Goal: Task Accomplishment & Management: Use online tool/utility

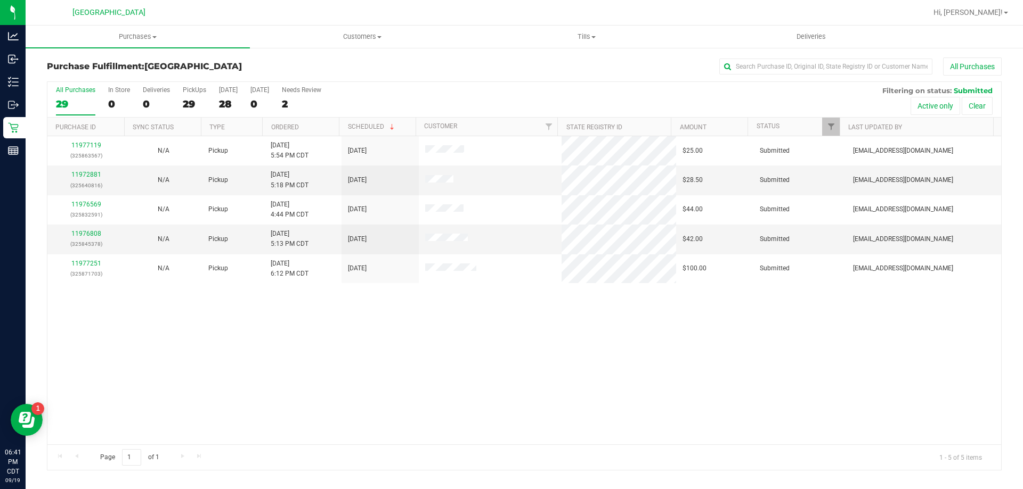
click at [26, 88] on div "Purchase Fulfillment: [GEOGRAPHIC_DATA] WC All Purchases All Purchases 29 In St…" at bounding box center [524, 264] width 997 height 435
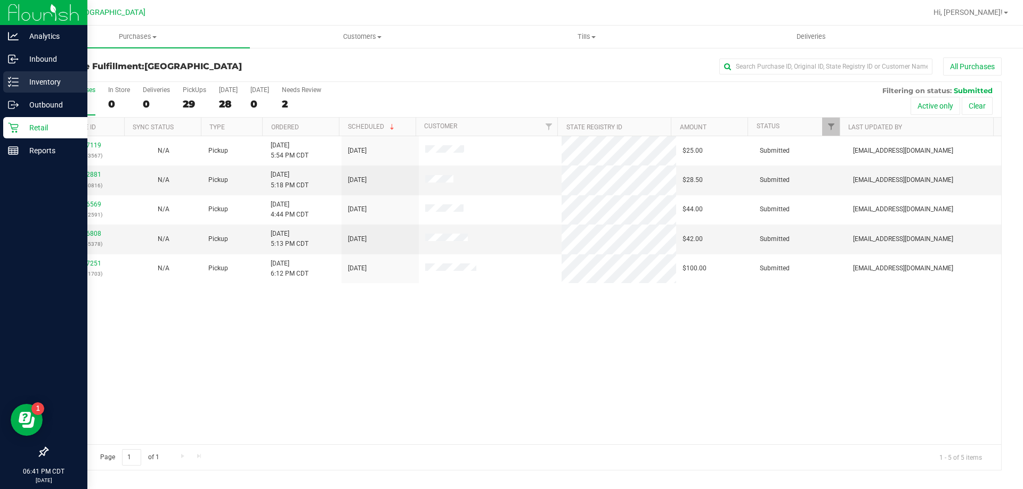
click at [12, 81] on icon at bounding box center [13, 82] width 11 height 11
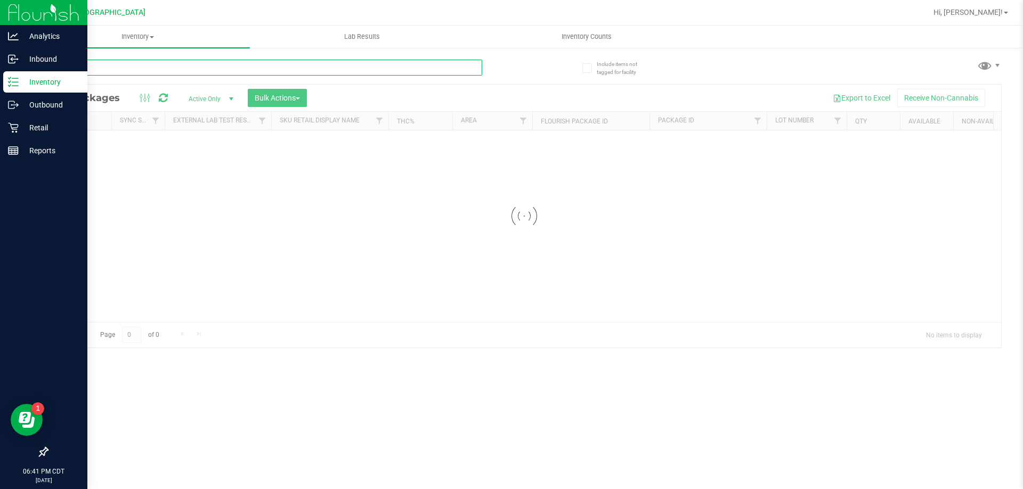
click at [118, 72] on input "text" at bounding box center [264, 68] width 435 height 16
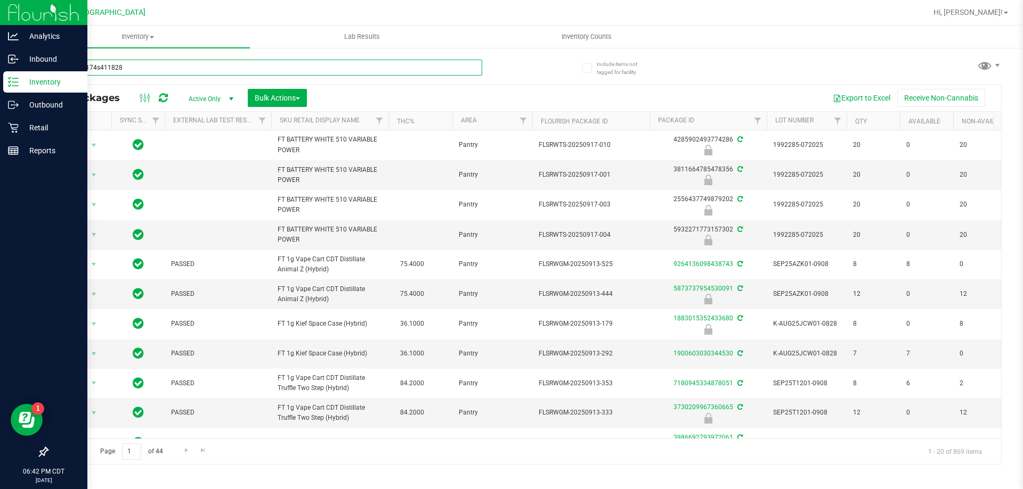
type input "818560174s4118289"
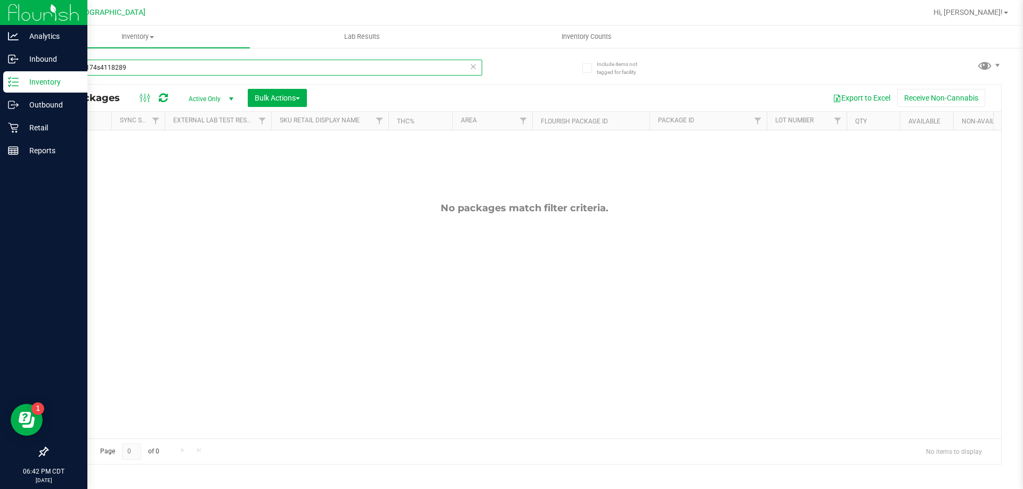
drag, startPoint x: 143, startPoint y: 66, endPoint x: 44, endPoint y: 69, distance: 99.1
click at [44, 69] on div "Include items not tagged for facility 818560174s4118289 All Packages Active Onl…" at bounding box center [524, 209] width 997 height 325
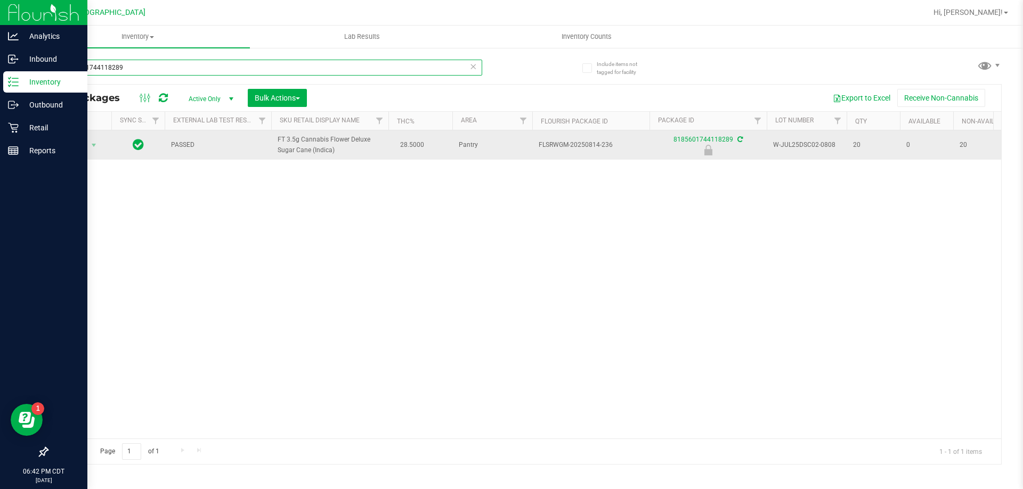
type input "8185601744118289"
click at [80, 145] on span "Action" at bounding box center [72, 145] width 29 height 15
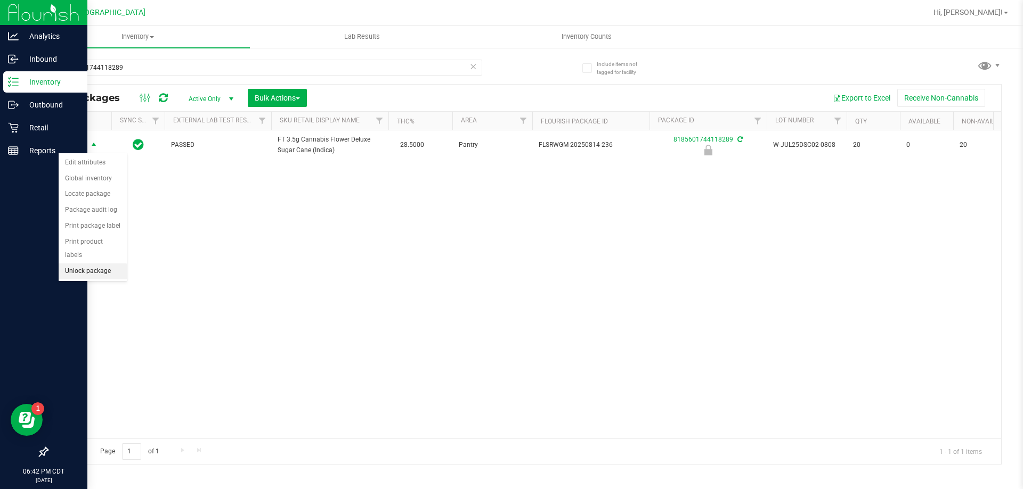
click at [81, 264] on li "Unlock package" at bounding box center [93, 272] width 68 height 16
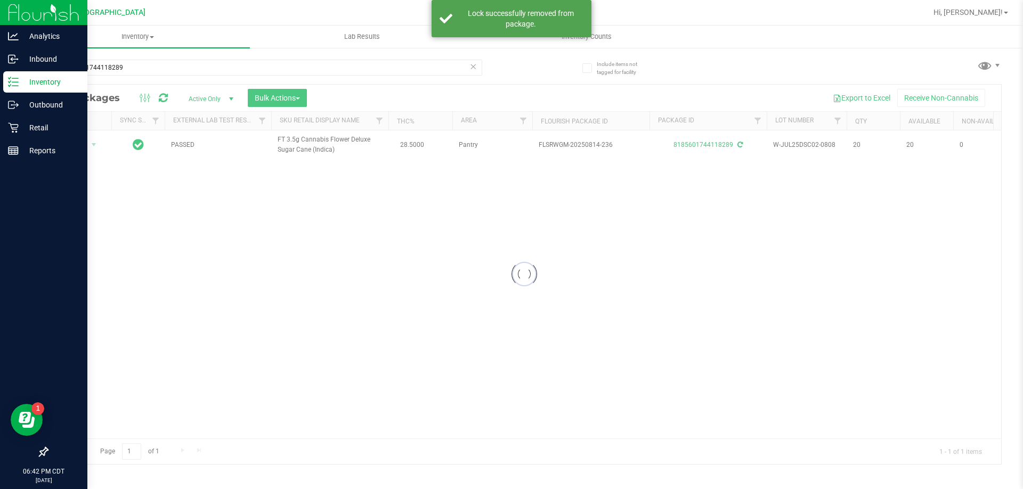
click at [83, 143] on div at bounding box center [523, 275] width 953 height 380
click at [72, 142] on span "Action" at bounding box center [72, 144] width 29 height 15
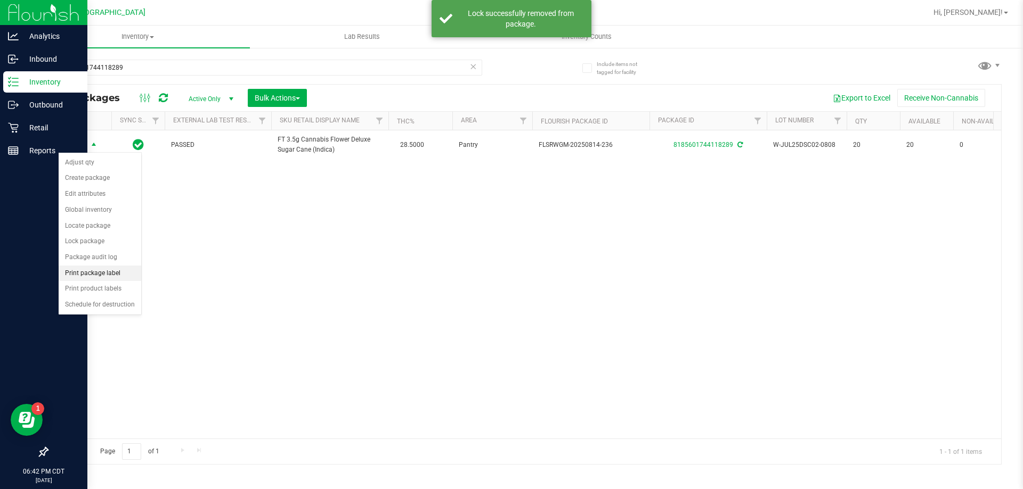
click at [94, 278] on li "Print package label" at bounding box center [100, 274] width 83 height 16
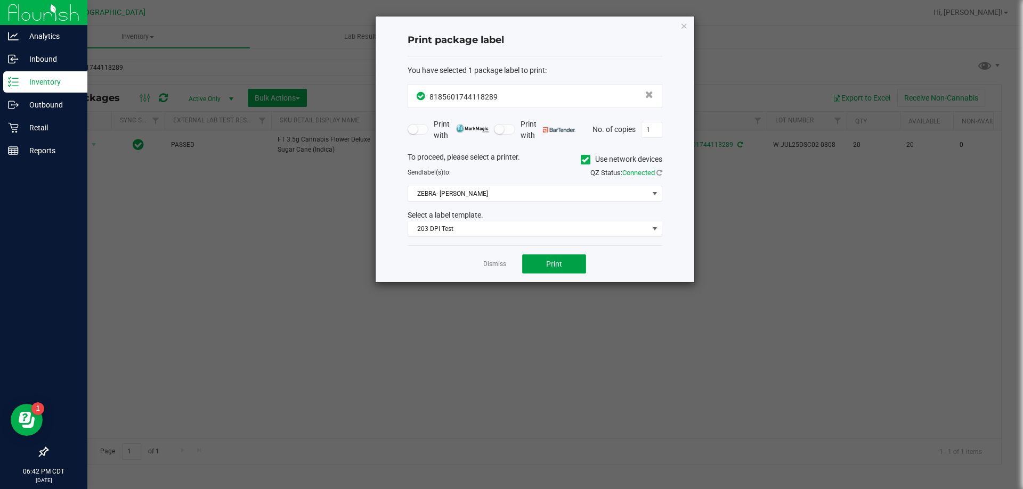
click at [562, 264] on button "Print" at bounding box center [554, 264] width 64 height 19
click at [499, 261] on link "Dismiss" at bounding box center [494, 264] width 23 height 9
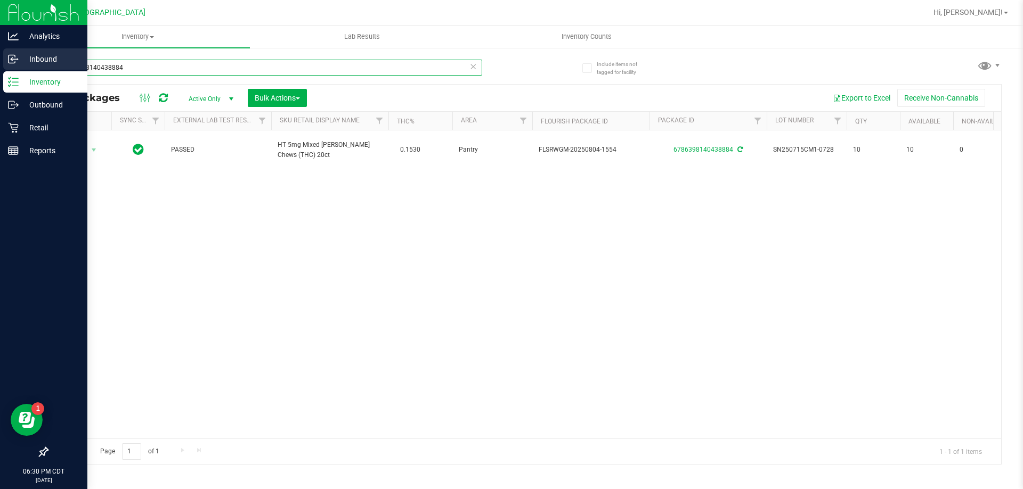
drag, startPoint x: 146, startPoint y: 73, endPoint x: 23, endPoint y: 58, distance: 123.9
click at [23, 58] on div "Analytics Inbound Inventory Outbound Retail Reports 06:30 PM CDT [DATE] 09/19 […" at bounding box center [511, 244] width 1023 height 489
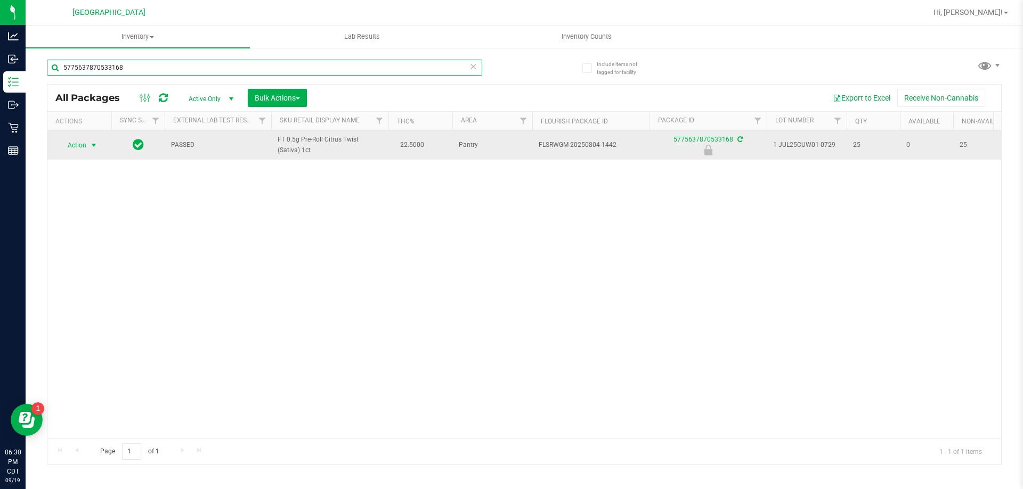
type input "5775637870533168"
click at [76, 140] on span "Action" at bounding box center [72, 145] width 29 height 15
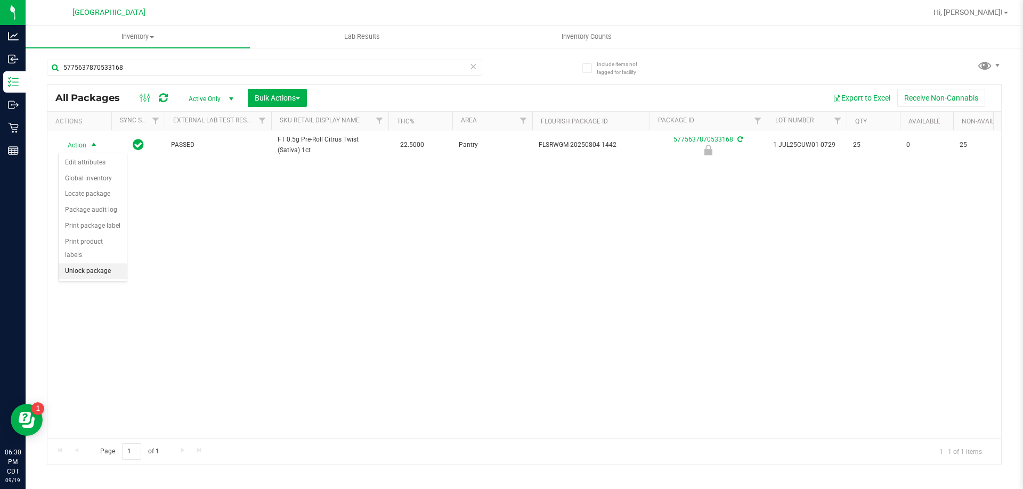
click at [100, 264] on li "Unlock package" at bounding box center [93, 272] width 68 height 16
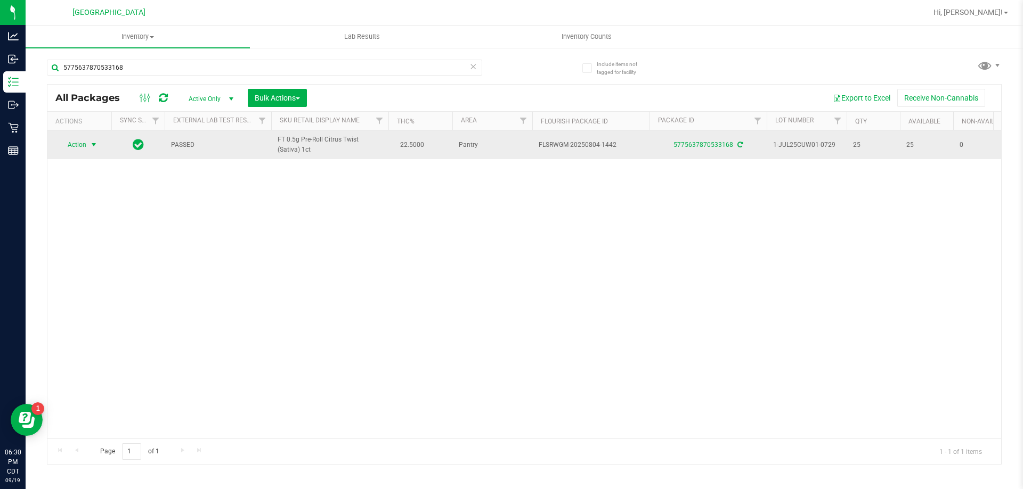
click at [82, 145] on span "Action" at bounding box center [72, 144] width 29 height 15
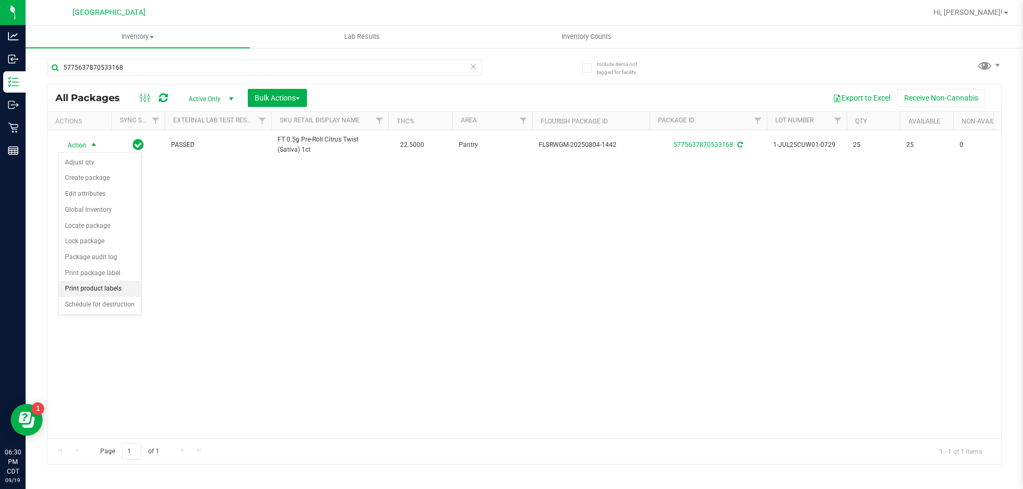
click at [96, 285] on li "Print product labels" at bounding box center [100, 289] width 83 height 16
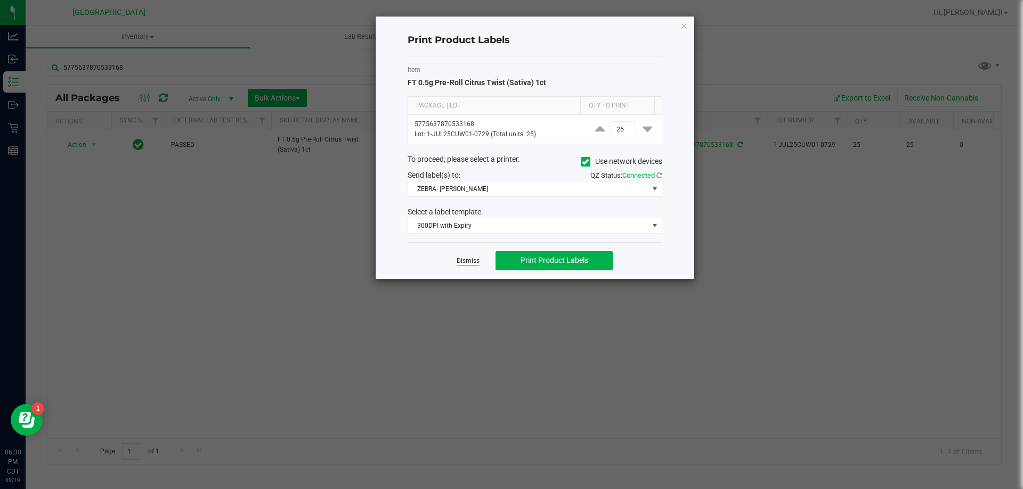
click at [475, 266] on link "Dismiss" at bounding box center [467, 261] width 23 height 9
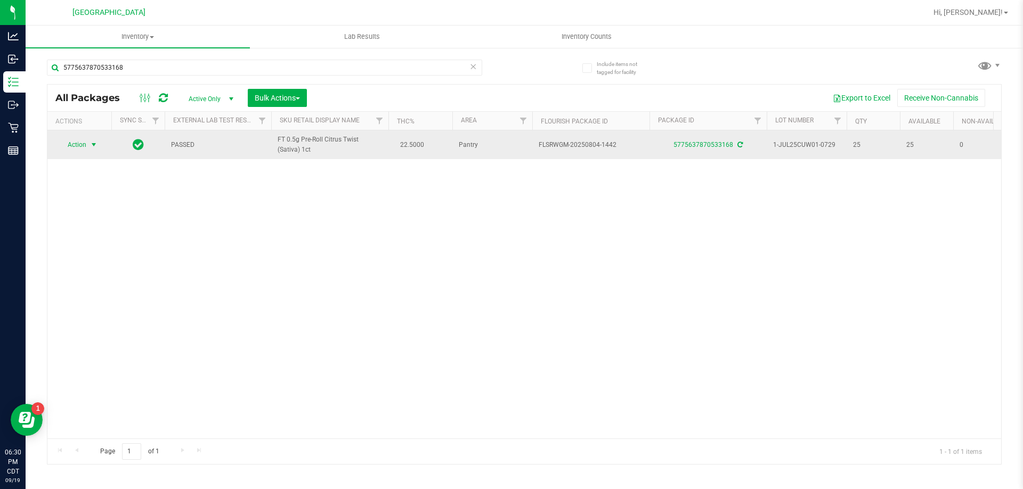
click at [81, 148] on span "Action" at bounding box center [72, 144] width 29 height 15
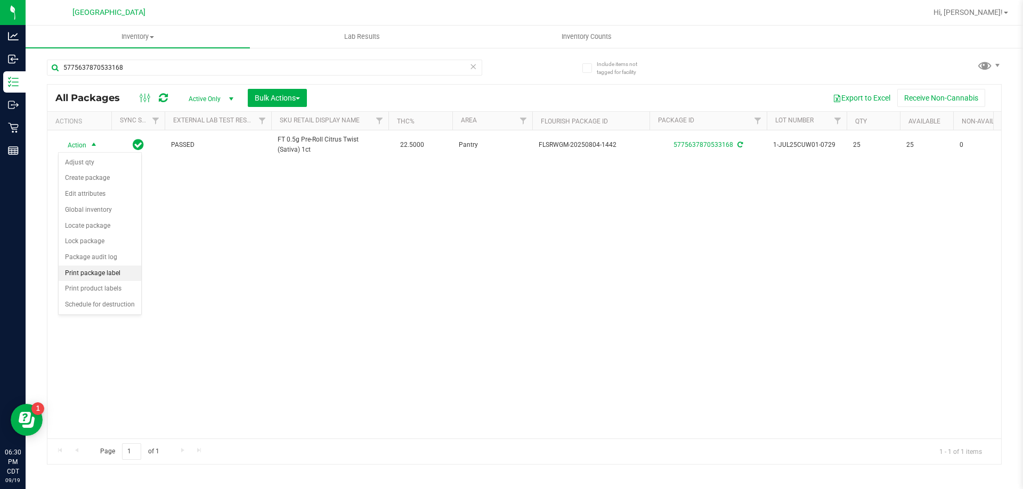
click at [85, 266] on li "Print package label" at bounding box center [100, 274] width 83 height 16
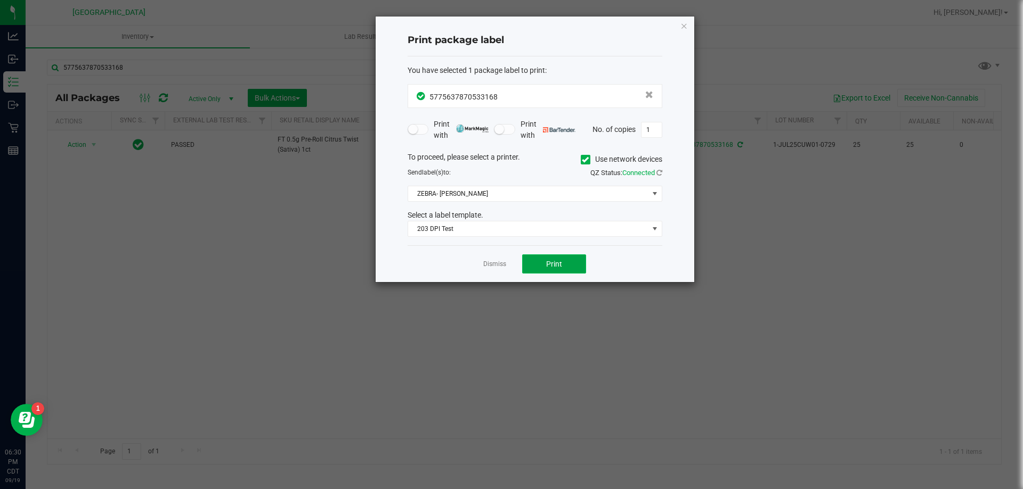
click at [532, 259] on button "Print" at bounding box center [554, 264] width 64 height 19
click at [499, 259] on app-cancel-button "Dismiss" at bounding box center [494, 264] width 23 height 11
click at [484, 264] on link "Dismiss" at bounding box center [494, 264] width 23 height 9
